Goal: Navigation & Orientation: Understand site structure

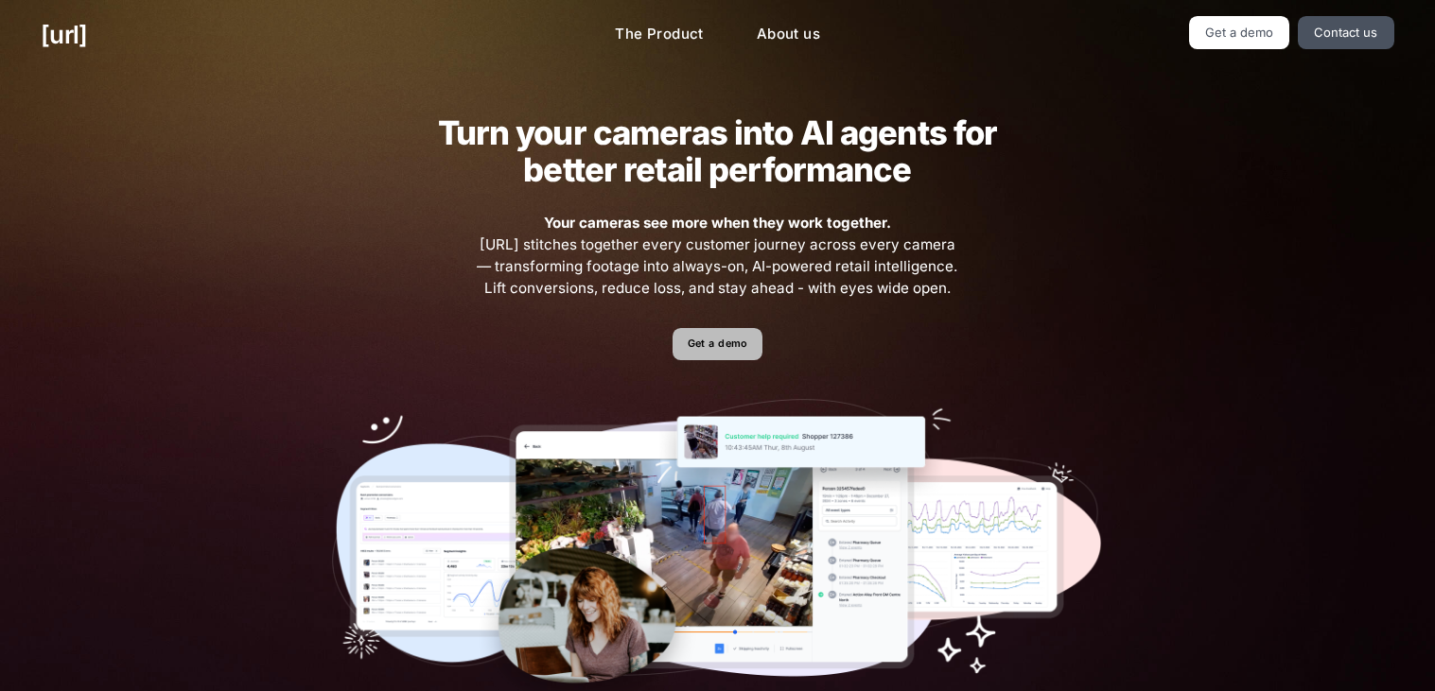
click at [722, 335] on link "Get a demo" at bounding box center [717, 344] width 90 height 33
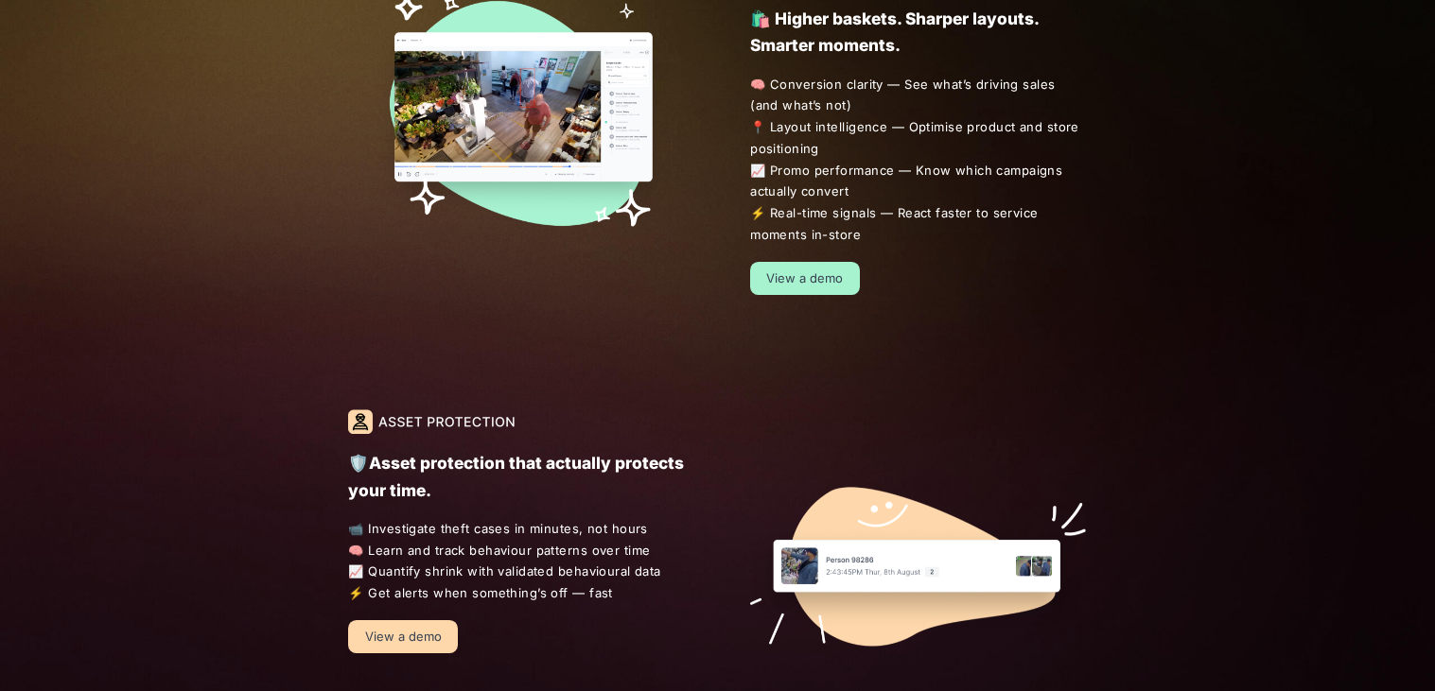
click at [80, 675] on div "🛡️Asset protection that actually protects your time. 📹 Investigate theft cases …" at bounding box center [717, 540] width 1435 height 376
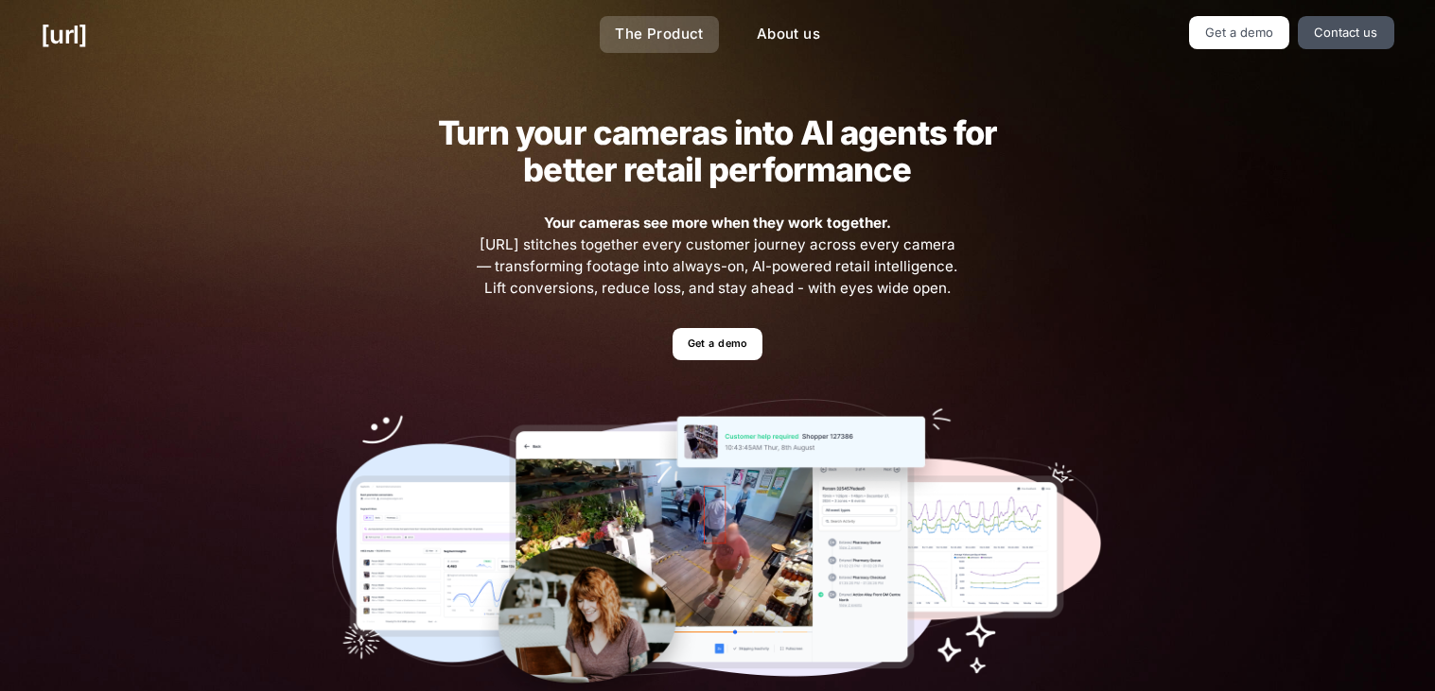
click at [653, 32] on link "The Product" at bounding box center [659, 34] width 119 height 37
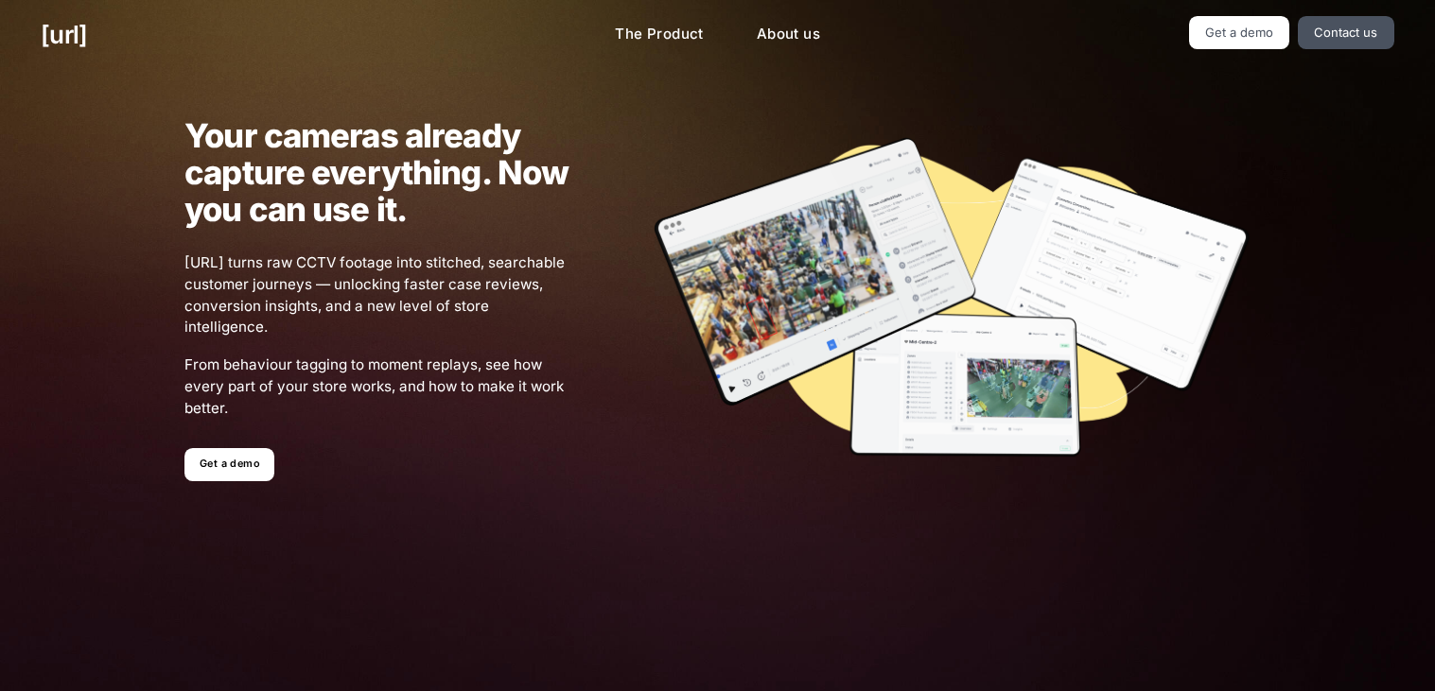
click at [235, 448] on li "Get a demo" at bounding box center [229, 464] width 90 height 33
click at [239, 458] on link "Get a demo" at bounding box center [229, 464] width 90 height 33
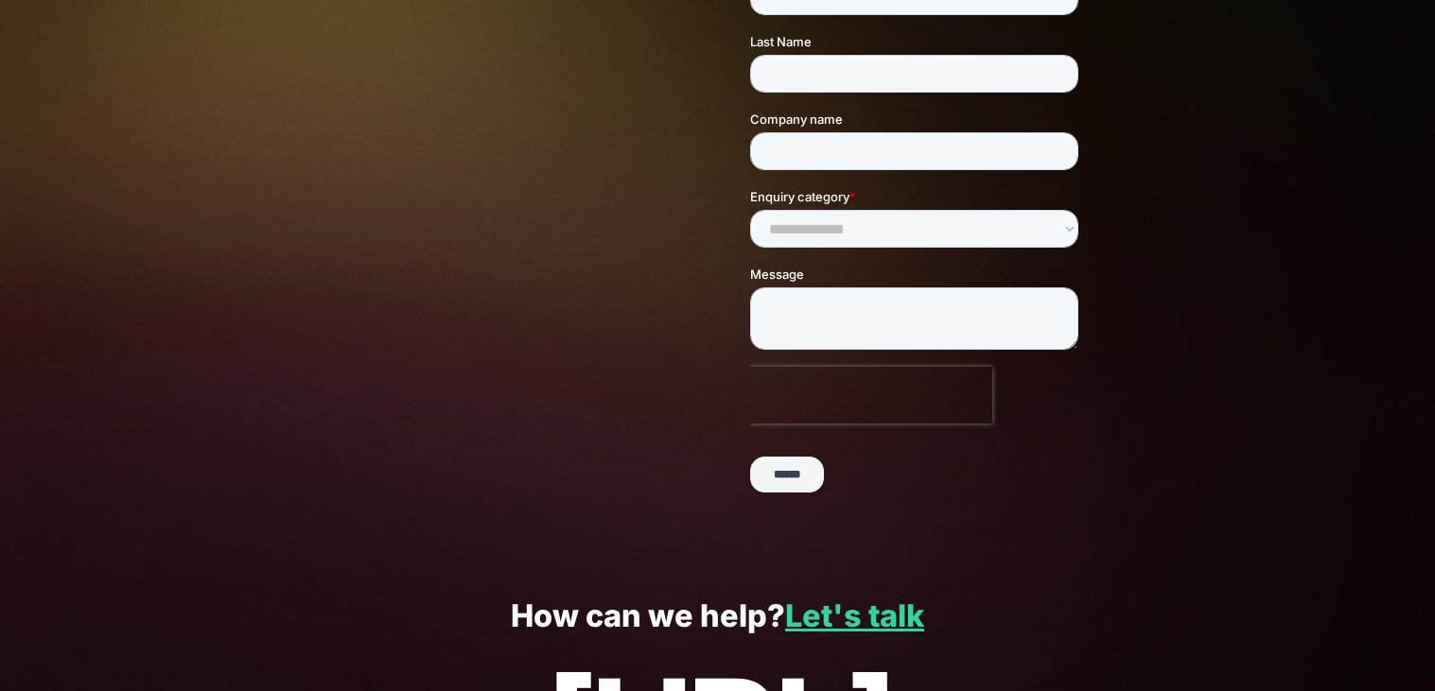
scroll to position [459, 0]
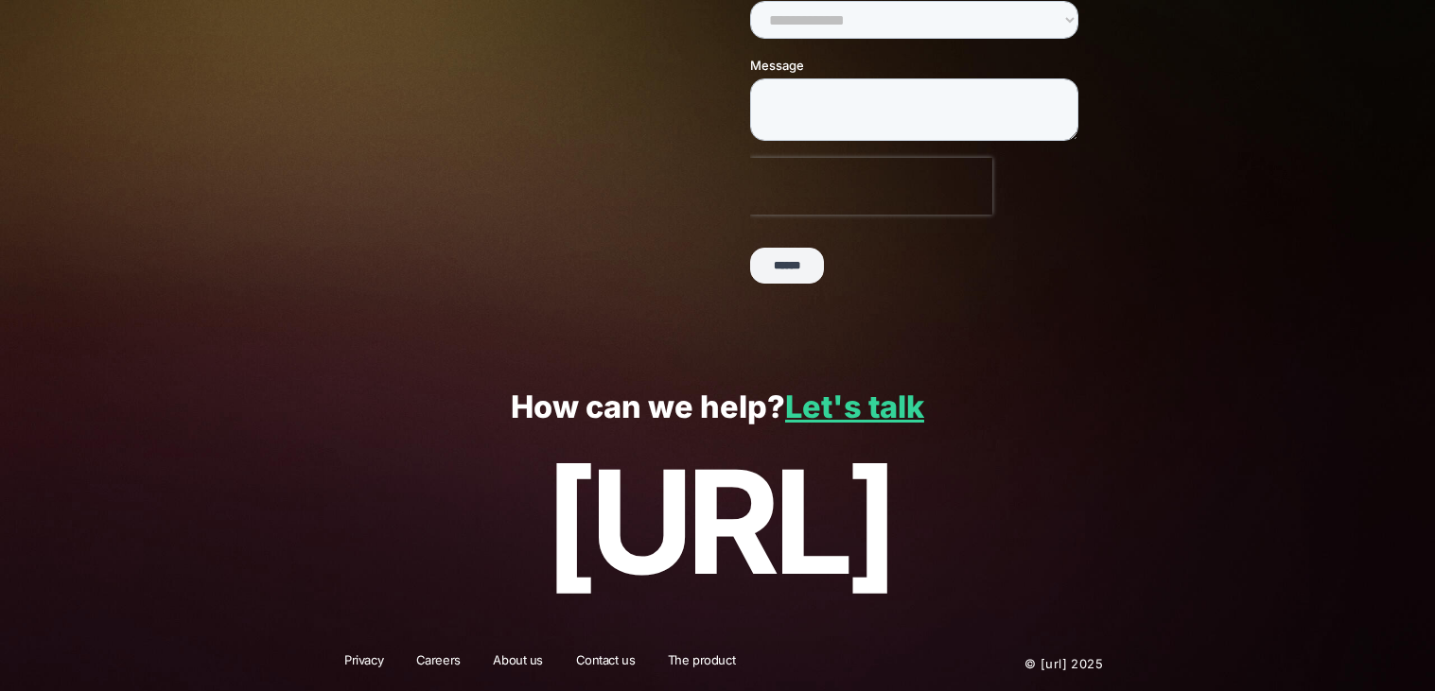
click at [794, 381] on div "How can we help? Let's talk black.ai" at bounding box center [717, 496] width 1435 height 278
click at [864, 425] on div "How can we help? Let's talk black.ai" at bounding box center [717, 496] width 1435 height 278
click at [851, 409] on link "Let's talk" at bounding box center [854, 407] width 139 height 37
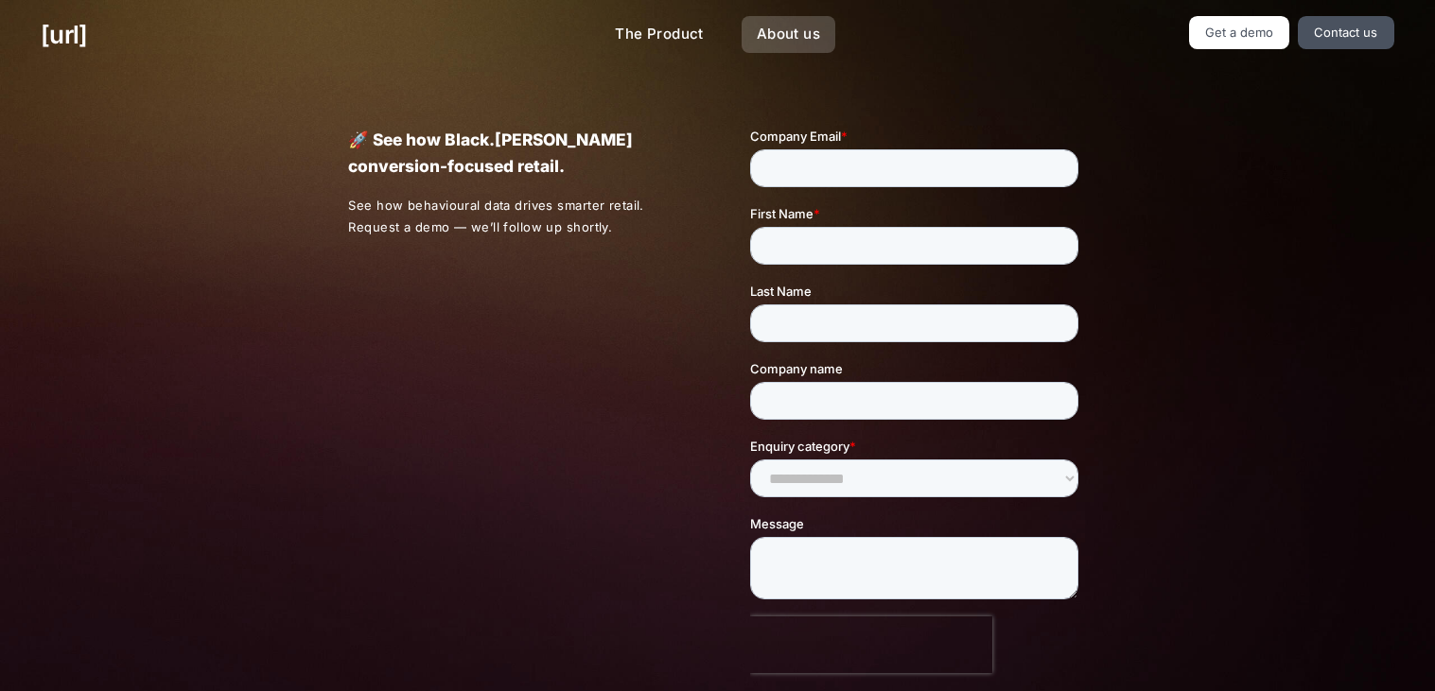
click at [758, 37] on link "About us" at bounding box center [788, 34] width 94 height 37
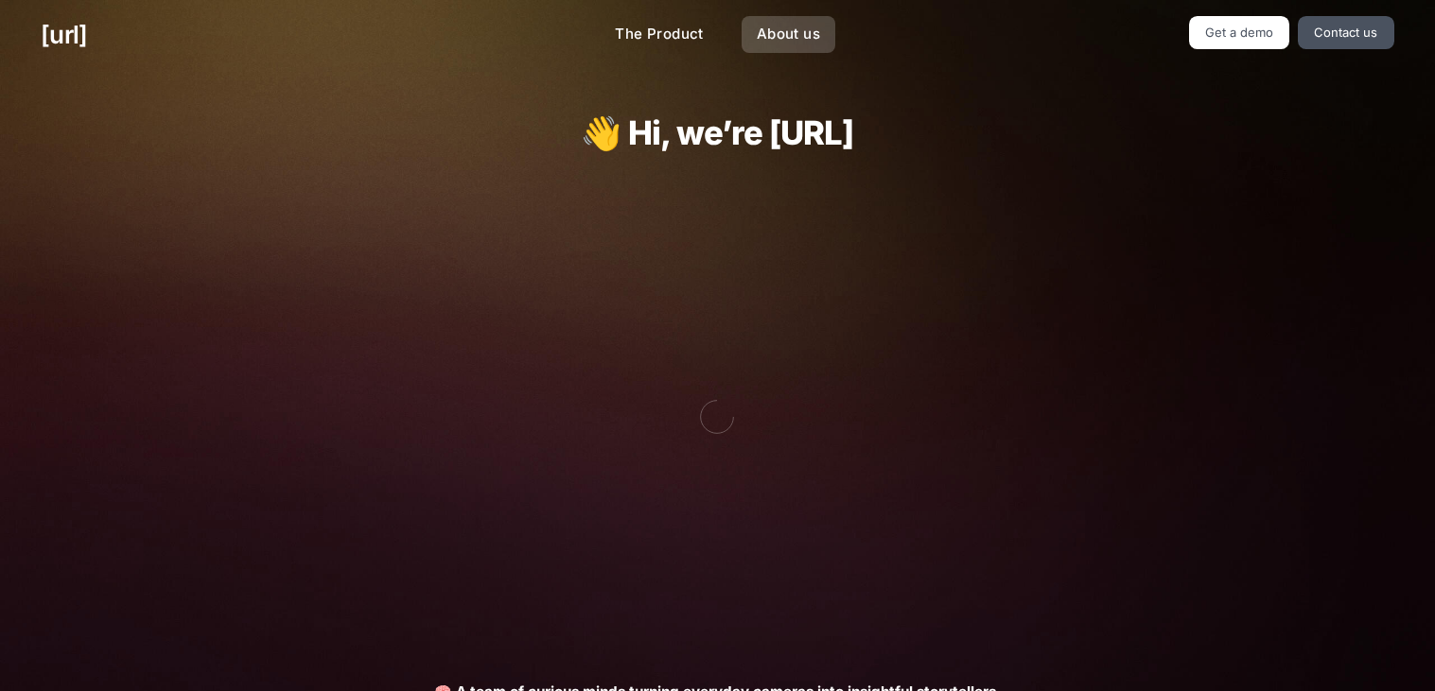
click at [758, 37] on link "About us" at bounding box center [788, 34] width 94 height 37
